Goal: Entertainment & Leisure: Browse casually

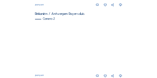
scroll to position [138, 0]
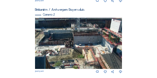
click at [73, 34] on img at bounding box center [78, 43] width 87 height 51
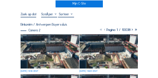
scroll to position [33, 0]
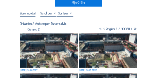
click at [61, 51] on img at bounding box center [49, 50] width 58 height 34
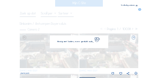
click at [61, 51] on img at bounding box center [79, 39] width 106 height 62
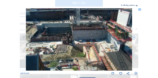
click at [137, 6] on icon at bounding box center [137, 6] width 2 height 2
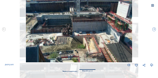
scroll to position [0, 0]
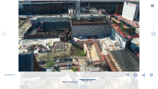
click at [152, 6] on icon at bounding box center [152, 5] width 3 height 3
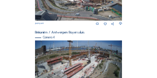
scroll to position [328, 0]
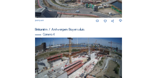
click at [68, 61] on img at bounding box center [78, 61] width 87 height 49
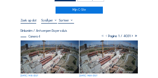
scroll to position [33, 0]
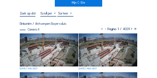
click at [58, 50] on img at bounding box center [49, 49] width 58 height 33
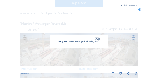
click at [58, 50] on img at bounding box center [79, 39] width 111 height 62
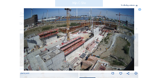
click at [137, 6] on icon at bounding box center [137, 6] width 2 height 2
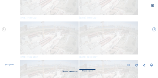
scroll to position [0, 0]
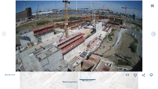
click at [152, 6] on icon at bounding box center [152, 5] width 3 height 3
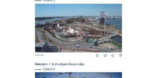
scroll to position [293, 0]
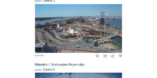
click at [74, 35] on img at bounding box center [78, 28] width 87 height 49
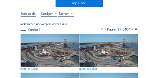
scroll to position [33, 0]
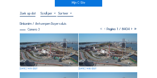
click at [53, 52] on img at bounding box center [49, 49] width 58 height 33
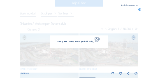
click at [53, 52] on img at bounding box center [79, 39] width 111 height 62
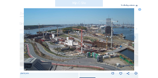
click at [137, 5] on icon at bounding box center [137, 6] width 2 height 2
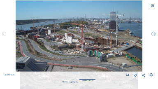
click at [152, 5] on icon at bounding box center [152, 5] width 3 height 3
